Goal: Communication & Community: Connect with others

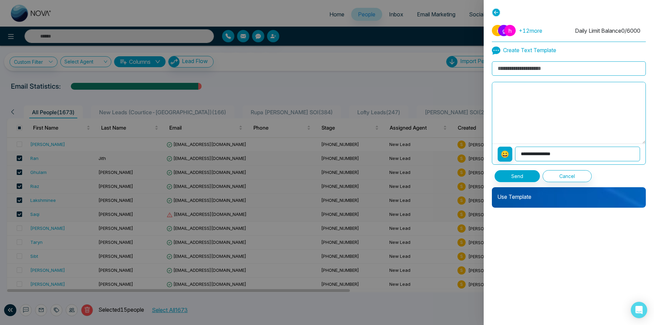
scroll to position [272, 0]
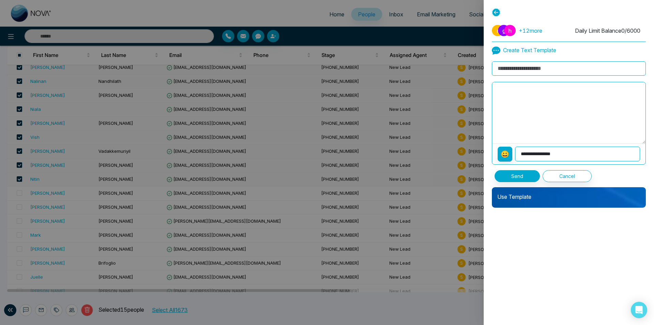
click at [577, 99] on textarea at bounding box center [568, 112] width 153 height 61
click at [515, 93] on textarea at bounding box center [568, 112] width 153 height 61
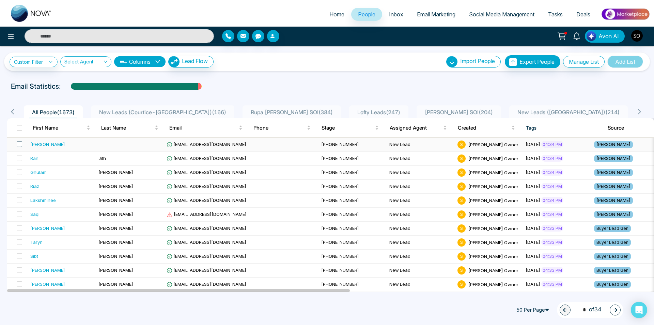
click at [18, 143] on span at bounding box center [19, 143] width 5 height 5
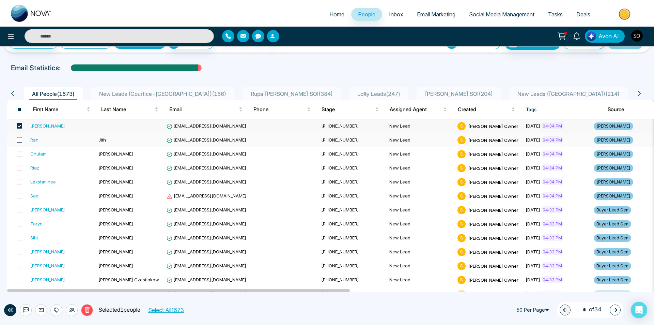
scroll to position [45, 0]
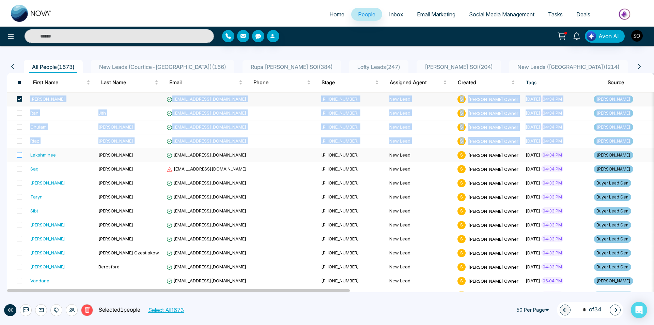
click at [19, 152] on label at bounding box center [18, 154] width 10 height 7
click at [19, 153] on span at bounding box center [19, 154] width 5 height 5
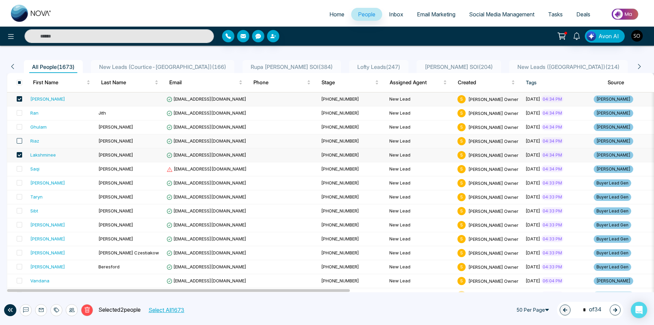
click at [20, 138] on span at bounding box center [19, 140] width 5 height 5
click at [20, 123] on label at bounding box center [18, 126] width 10 height 7
click at [20, 115] on span at bounding box center [19, 112] width 5 height 5
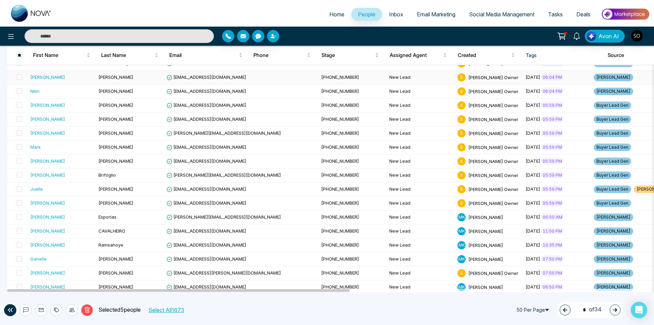
scroll to position [363, 0]
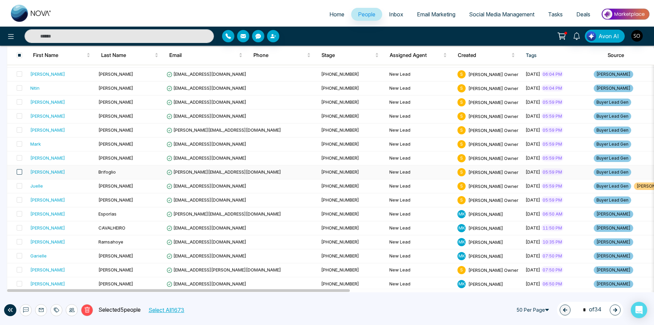
click at [18, 171] on span at bounding box center [19, 171] width 5 height 5
click at [20, 156] on span at bounding box center [19, 157] width 5 height 5
click at [18, 143] on span at bounding box center [19, 143] width 5 height 5
click at [20, 131] on span at bounding box center [19, 129] width 5 height 5
click at [20, 115] on span at bounding box center [19, 115] width 5 height 5
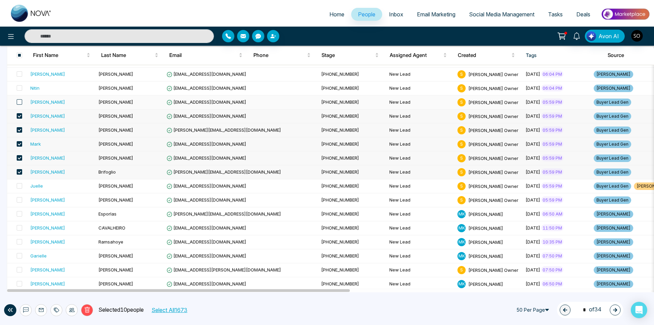
click at [20, 105] on span at bounding box center [19, 101] width 5 height 5
click at [18, 89] on span at bounding box center [19, 87] width 5 height 5
click at [20, 75] on span at bounding box center [19, 73] width 5 height 5
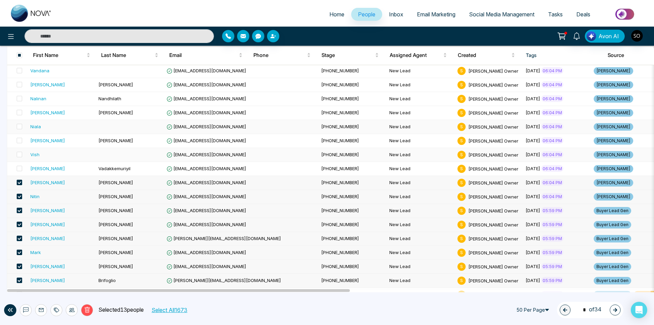
scroll to position [204, 0]
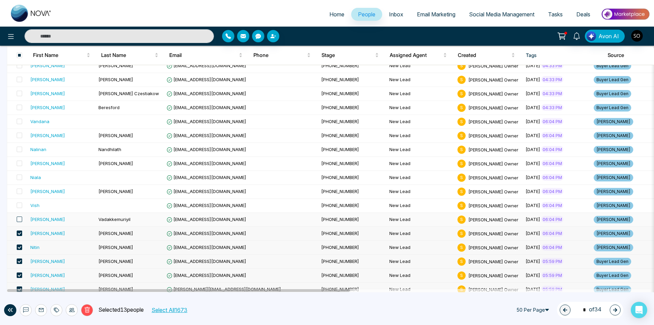
click at [19, 220] on span at bounding box center [19, 218] width 5 height 5
click at [19, 207] on span at bounding box center [19, 204] width 5 height 5
click at [20, 192] on span at bounding box center [19, 190] width 5 height 5
click at [20, 177] on span at bounding box center [19, 176] width 5 height 5
click at [20, 164] on span at bounding box center [19, 162] width 5 height 5
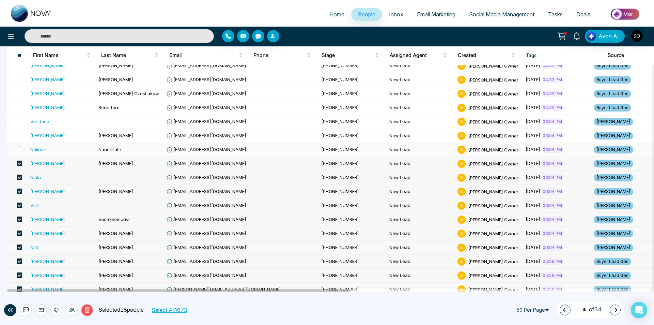
click at [19, 149] on span at bounding box center [19, 148] width 5 height 5
click at [19, 135] on span at bounding box center [19, 134] width 5 height 5
click at [19, 121] on span at bounding box center [19, 121] width 5 height 5
click at [18, 109] on span at bounding box center [19, 107] width 5 height 5
click at [19, 94] on span at bounding box center [19, 93] width 5 height 5
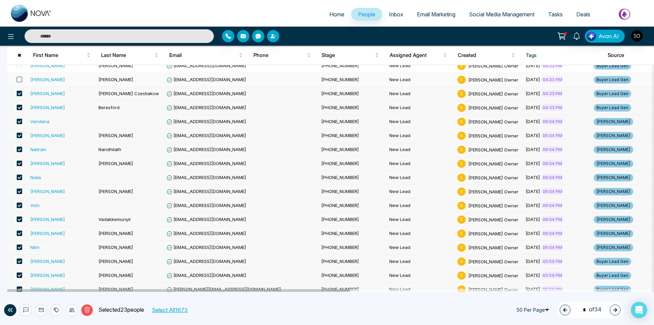
click at [20, 79] on span at bounding box center [19, 79] width 5 height 5
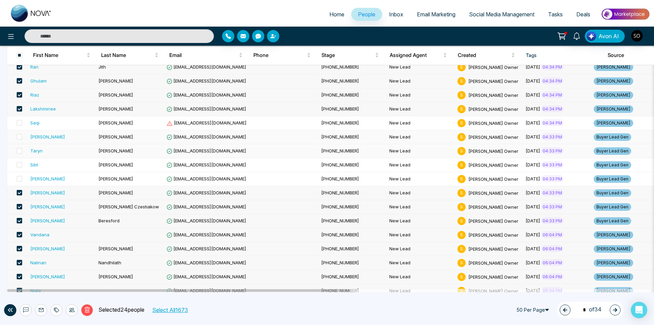
scroll to position [91, 0]
click at [18, 179] on span at bounding box center [19, 178] width 5 height 5
click at [19, 164] on span at bounding box center [19, 164] width 5 height 5
click at [19, 151] on span at bounding box center [19, 150] width 5 height 5
click at [18, 136] on span at bounding box center [19, 136] width 5 height 5
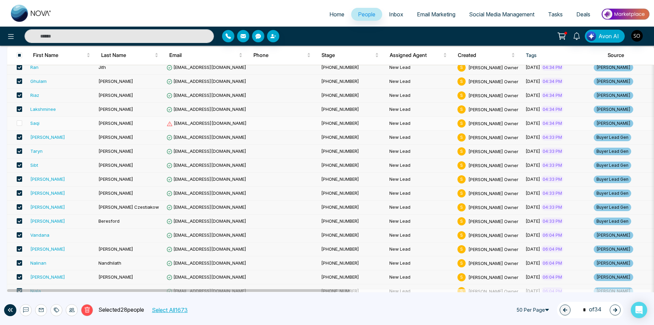
click at [22, 123] on td at bounding box center [17, 123] width 20 height 14
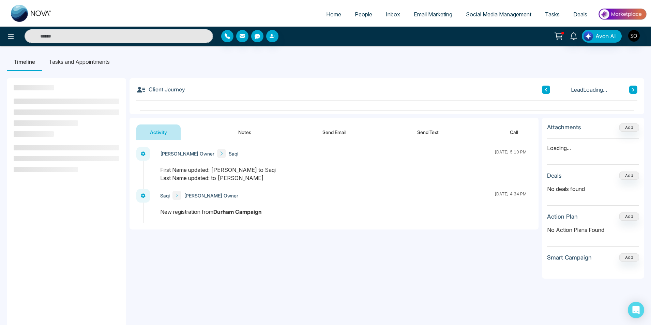
click at [360, 16] on span "People" at bounding box center [363, 14] width 17 height 7
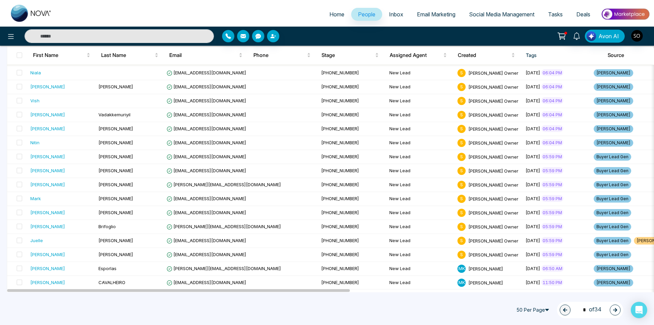
scroll to position [295, 0]
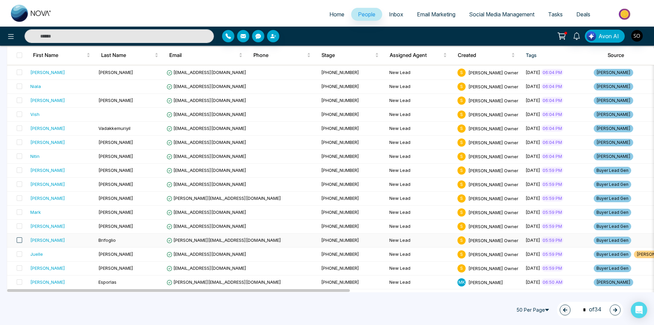
click at [19, 239] on span at bounding box center [19, 239] width 5 height 5
click at [20, 224] on span at bounding box center [19, 225] width 5 height 5
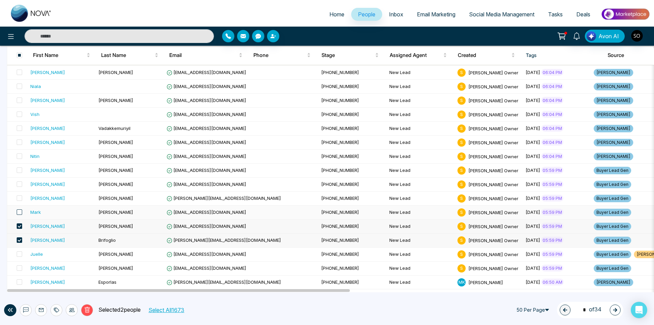
click at [19, 212] on span at bounding box center [19, 211] width 5 height 5
click at [20, 197] on span at bounding box center [19, 197] width 5 height 5
click at [19, 185] on span at bounding box center [19, 183] width 5 height 5
click at [20, 170] on span at bounding box center [19, 169] width 5 height 5
click at [21, 156] on span at bounding box center [19, 155] width 5 height 5
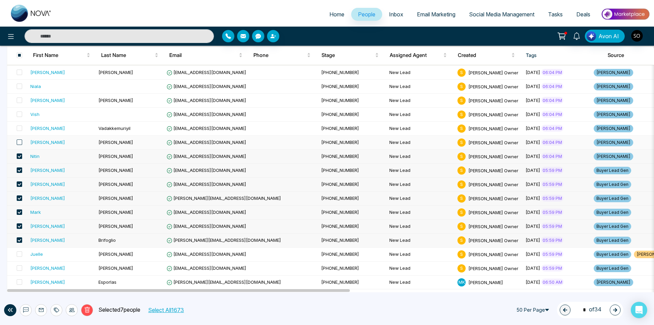
click at [18, 142] on span at bounding box center [19, 141] width 5 height 5
click at [19, 128] on span at bounding box center [19, 127] width 5 height 5
click at [20, 114] on span at bounding box center [19, 113] width 5 height 5
click at [20, 100] on span at bounding box center [19, 99] width 5 height 5
click at [19, 85] on span at bounding box center [19, 85] width 5 height 5
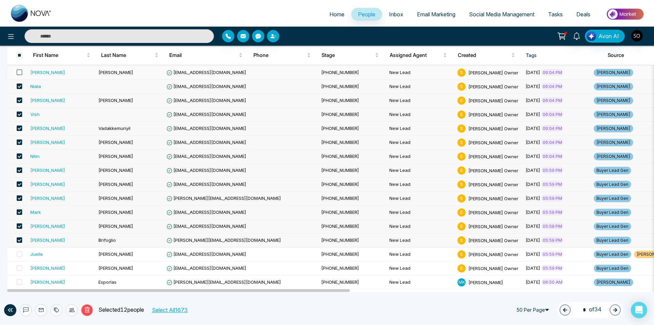
click at [18, 70] on span at bounding box center [19, 71] width 5 height 5
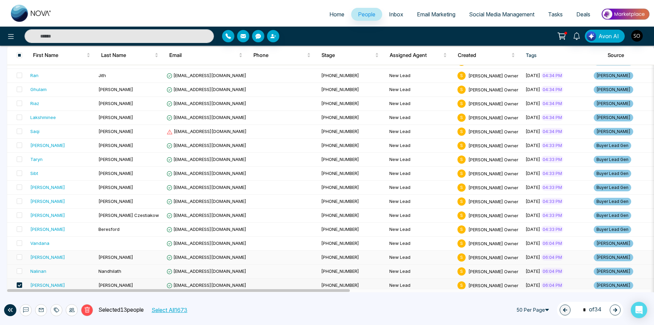
scroll to position [91, 0]
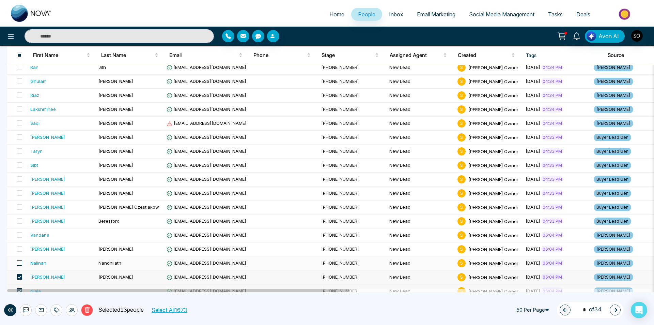
click at [19, 262] on span at bounding box center [19, 262] width 5 height 5
click at [19, 247] on span at bounding box center [19, 248] width 5 height 5
click at [19, 236] on span at bounding box center [19, 234] width 5 height 5
click at [20, 223] on span at bounding box center [19, 220] width 5 height 5
click at [19, 207] on span at bounding box center [19, 206] width 5 height 5
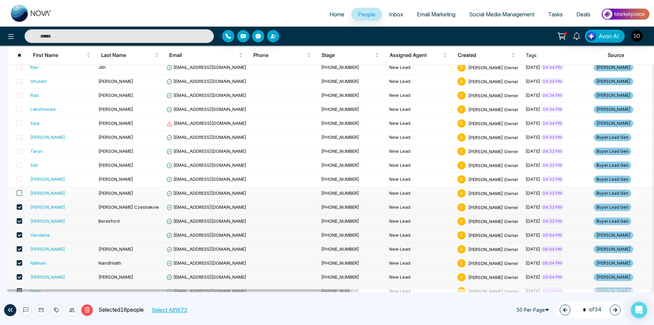
click at [20, 193] on span at bounding box center [19, 192] width 5 height 5
click at [19, 180] on span at bounding box center [19, 178] width 5 height 5
click at [18, 166] on span at bounding box center [19, 164] width 5 height 5
click at [20, 150] on span at bounding box center [19, 150] width 5 height 5
click at [19, 138] on span at bounding box center [19, 136] width 5 height 5
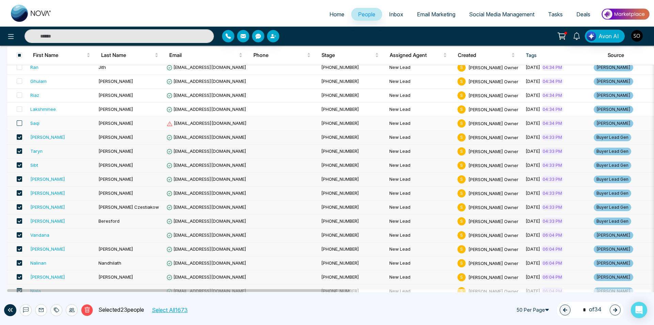
click at [20, 122] on span at bounding box center [19, 122] width 5 height 5
click at [20, 109] on span at bounding box center [19, 108] width 5 height 5
click at [20, 97] on span at bounding box center [19, 94] width 5 height 5
click at [20, 81] on span at bounding box center [19, 80] width 5 height 5
click at [20, 67] on span at bounding box center [19, 66] width 5 height 5
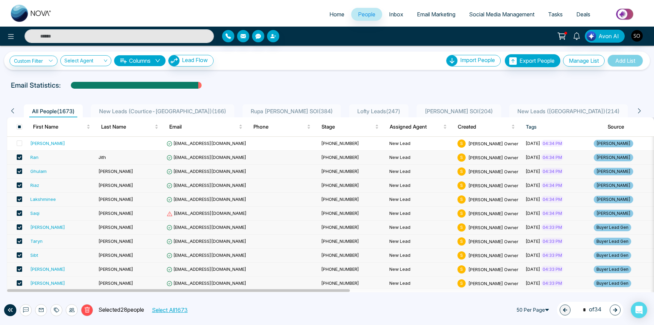
scroll to position [0, 0]
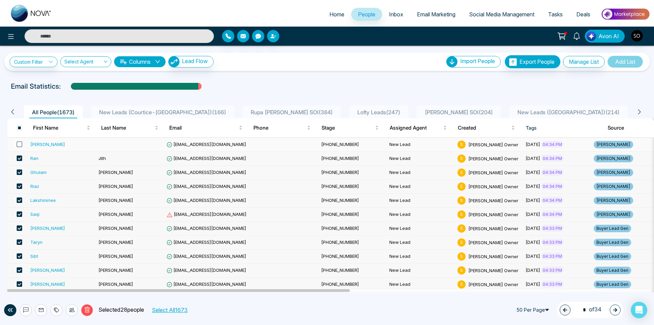
click at [19, 144] on span at bounding box center [19, 143] width 5 height 5
click at [22, 307] on button at bounding box center [26, 310] width 12 height 12
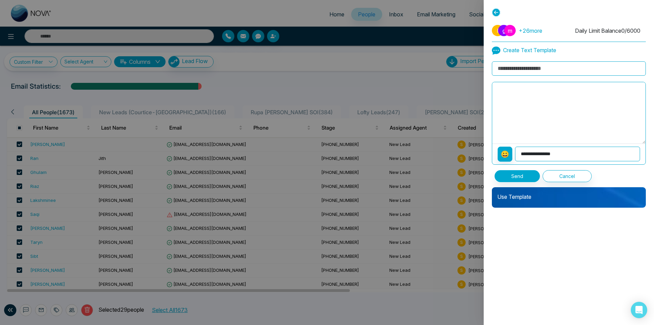
click at [522, 98] on textarea at bounding box center [568, 112] width 153 height 61
click at [542, 154] on select "**********" at bounding box center [577, 153] width 125 height 15
select select "**********"
click at [516, 146] on select "**********" at bounding box center [577, 153] width 125 height 15
click at [496, 89] on textarea "**********" at bounding box center [568, 112] width 153 height 61
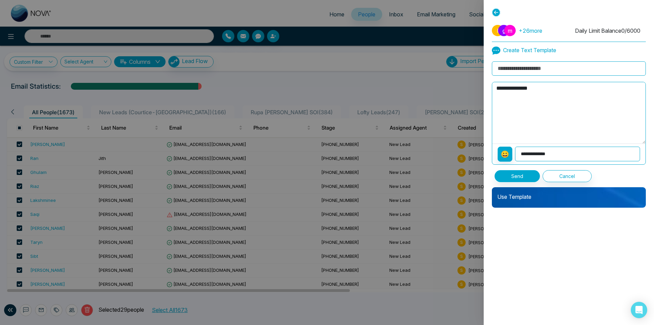
click at [551, 89] on textarea "**********" at bounding box center [568, 112] width 153 height 61
type textarea "**********"
